Goal: Task Accomplishment & Management: Use online tool/utility

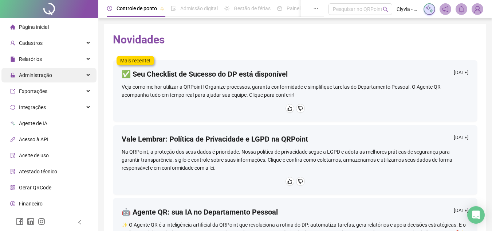
click at [56, 74] on div "Administração" at bounding box center [48, 75] width 95 height 15
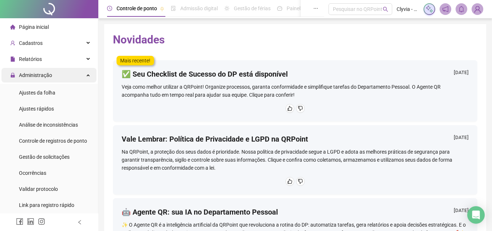
click at [63, 70] on div "Administração" at bounding box center [48, 75] width 95 height 15
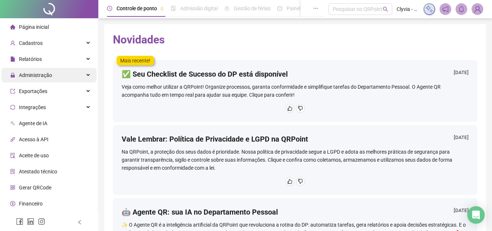
click at [63, 74] on div "Administração" at bounding box center [48, 75] width 95 height 15
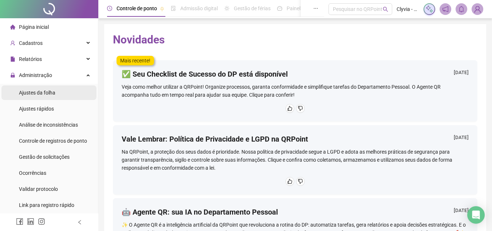
click at [53, 92] on span "Ajustes da folha" at bounding box center [37, 93] width 36 height 6
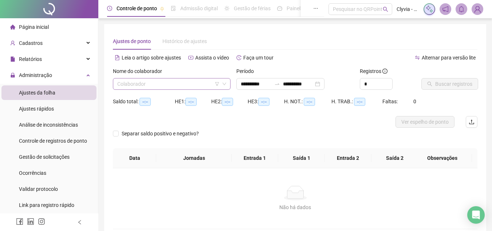
type input "**********"
click at [207, 86] on input "search" at bounding box center [168, 83] width 102 height 11
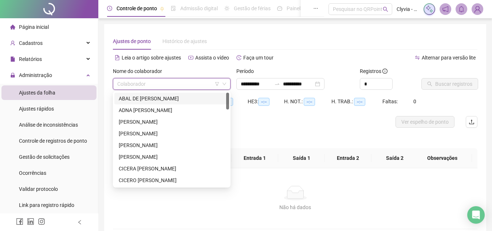
click at [207, 86] on input "search" at bounding box center [168, 83] width 102 height 11
click at [182, 98] on div "ABAL DE [PERSON_NAME]" at bounding box center [172, 98] width 106 height 8
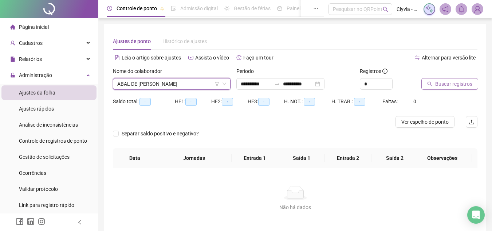
click at [461, 82] on span "Buscar registros" at bounding box center [453, 84] width 37 height 8
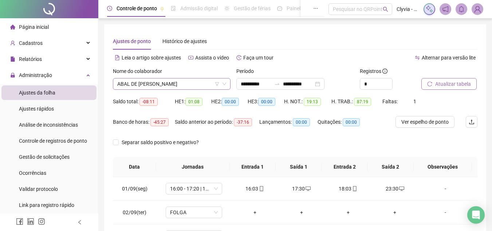
click at [182, 84] on span "ABAL DE [PERSON_NAME]" at bounding box center [171, 83] width 109 height 11
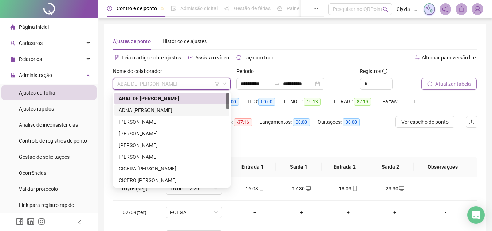
click at [177, 110] on div "ADNA [PERSON_NAME]" at bounding box center [172, 110] width 106 height 8
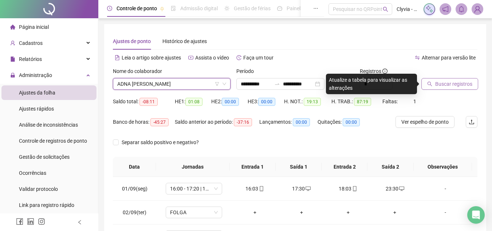
click at [432, 84] on icon "search" at bounding box center [429, 83] width 5 height 5
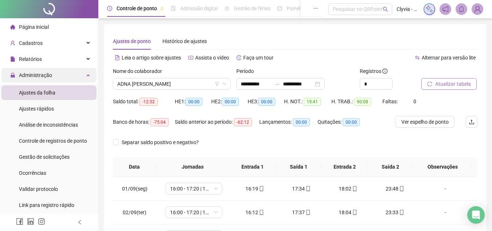
click at [64, 76] on div "Administração" at bounding box center [48, 75] width 95 height 15
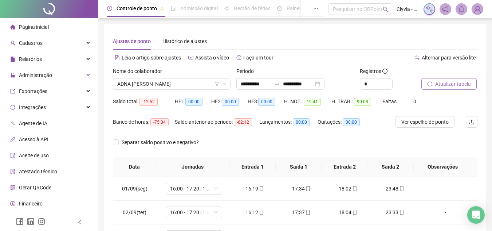
click at [66, 24] on li "Página inicial" at bounding box center [48, 27] width 95 height 15
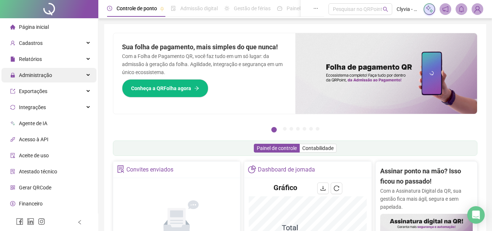
click at [84, 75] on div "Administração" at bounding box center [48, 75] width 95 height 15
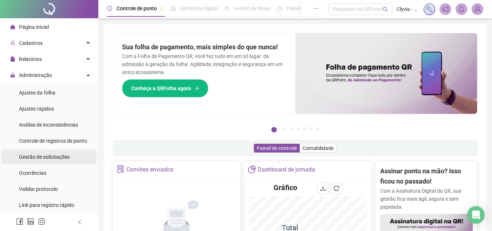
click at [71, 155] on li "Gestão de solicitações" at bounding box center [48, 156] width 95 height 15
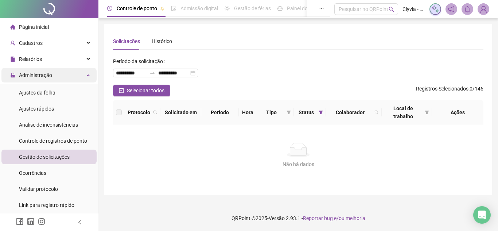
click at [73, 75] on div "Administração" at bounding box center [48, 75] width 95 height 15
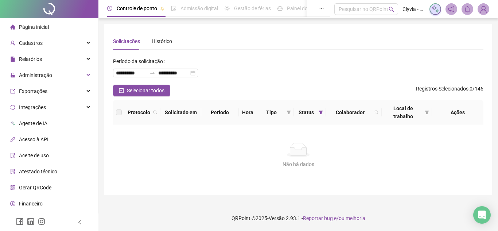
click at [61, 32] on li "Página inicial" at bounding box center [48, 27] width 95 height 15
